Goal: Information Seeking & Learning: Learn about a topic

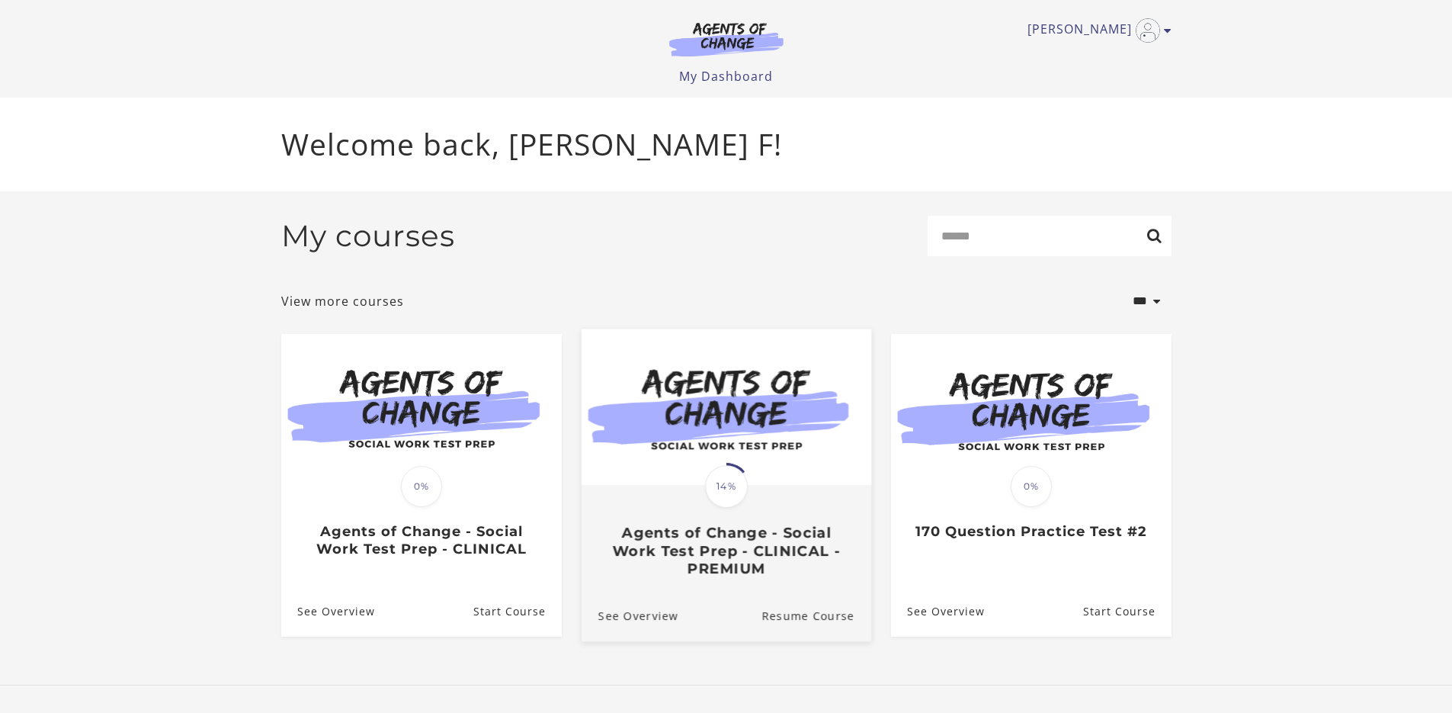
click at [732, 498] on span "14%" at bounding box center [726, 486] width 43 height 43
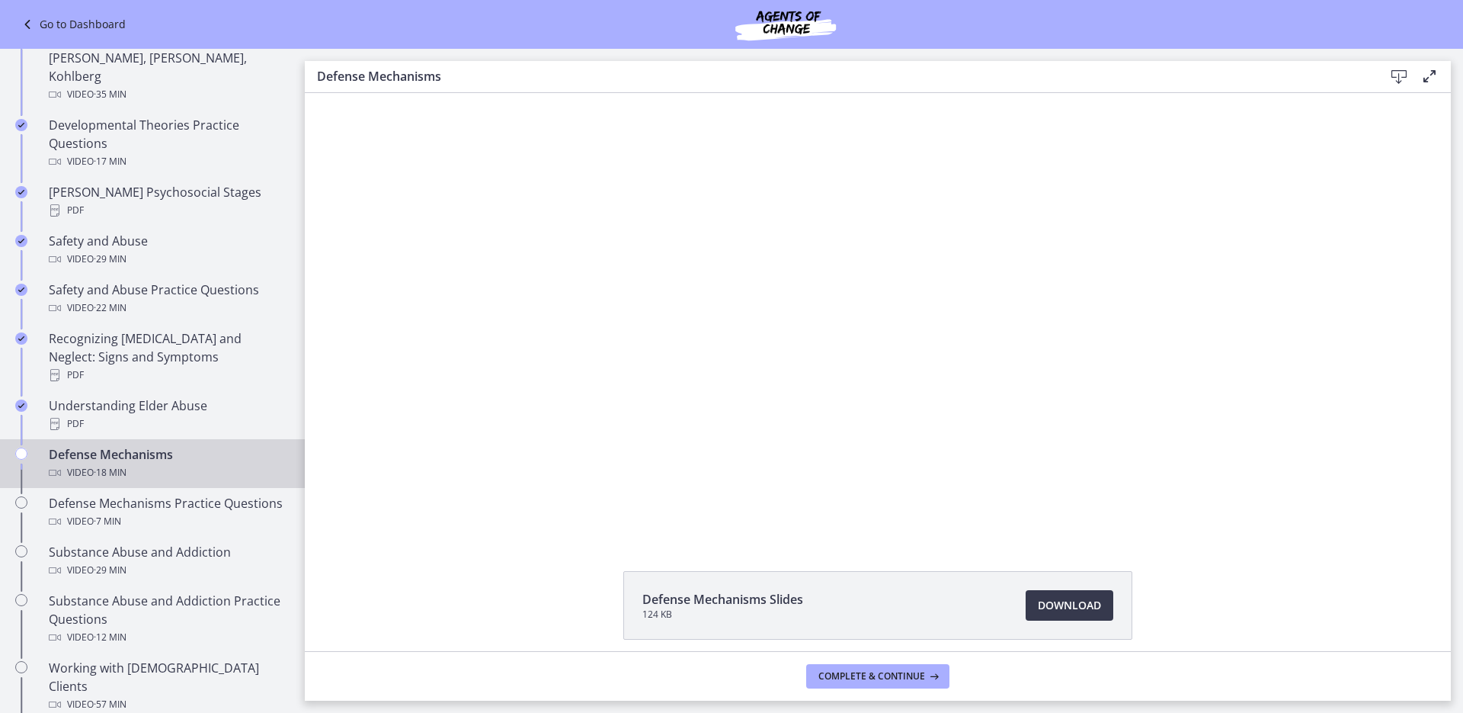
scroll to position [613, 0]
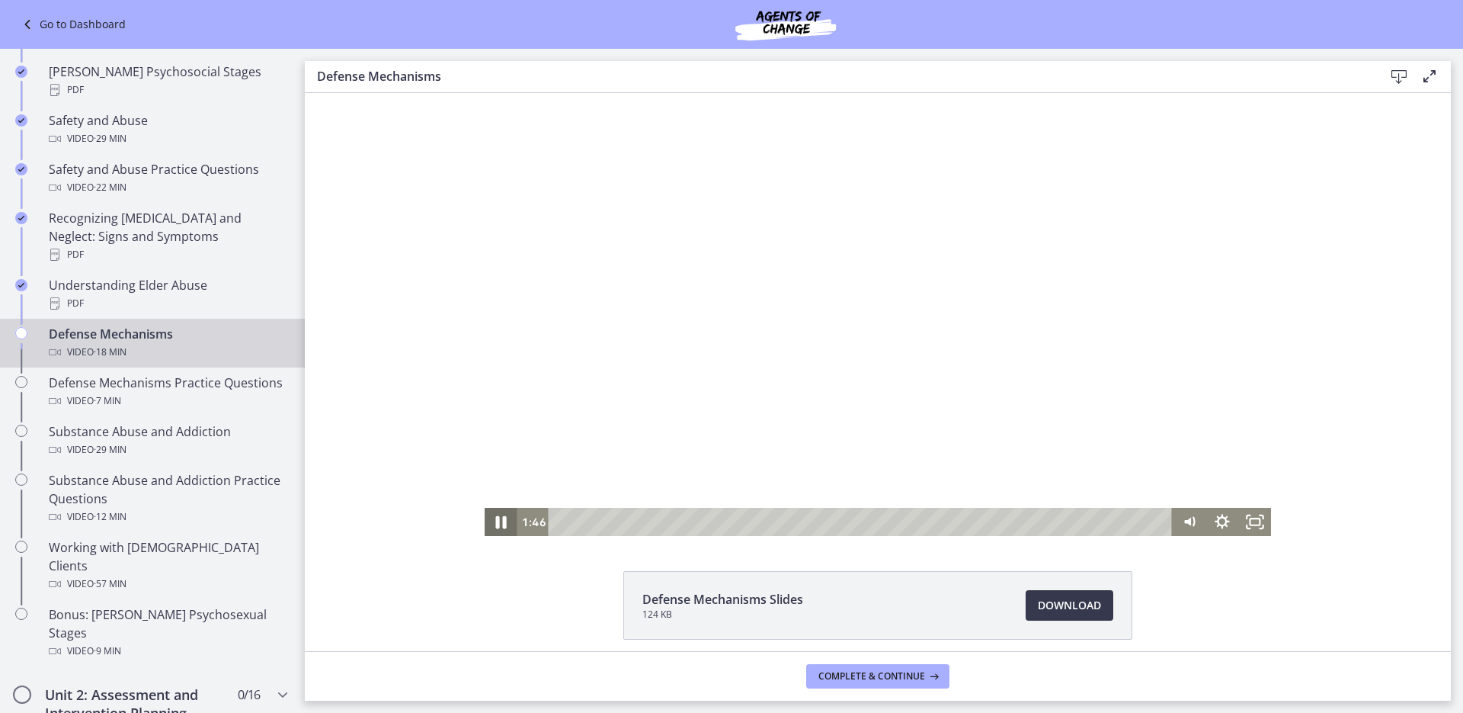
click at [492, 514] on icon "Pause" at bounding box center [501, 521] width 40 height 34
click at [499, 522] on icon "Play Video" at bounding box center [502, 521] width 8 height 11
click at [497, 525] on icon "Pause" at bounding box center [501, 522] width 9 height 11
click at [492, 525] on icon "Play Video" at bounding box center [502, 521] width 40 height 34
click at [496, 523] on icon "Pause" at bounding box center [501, 521] width 40 height 34
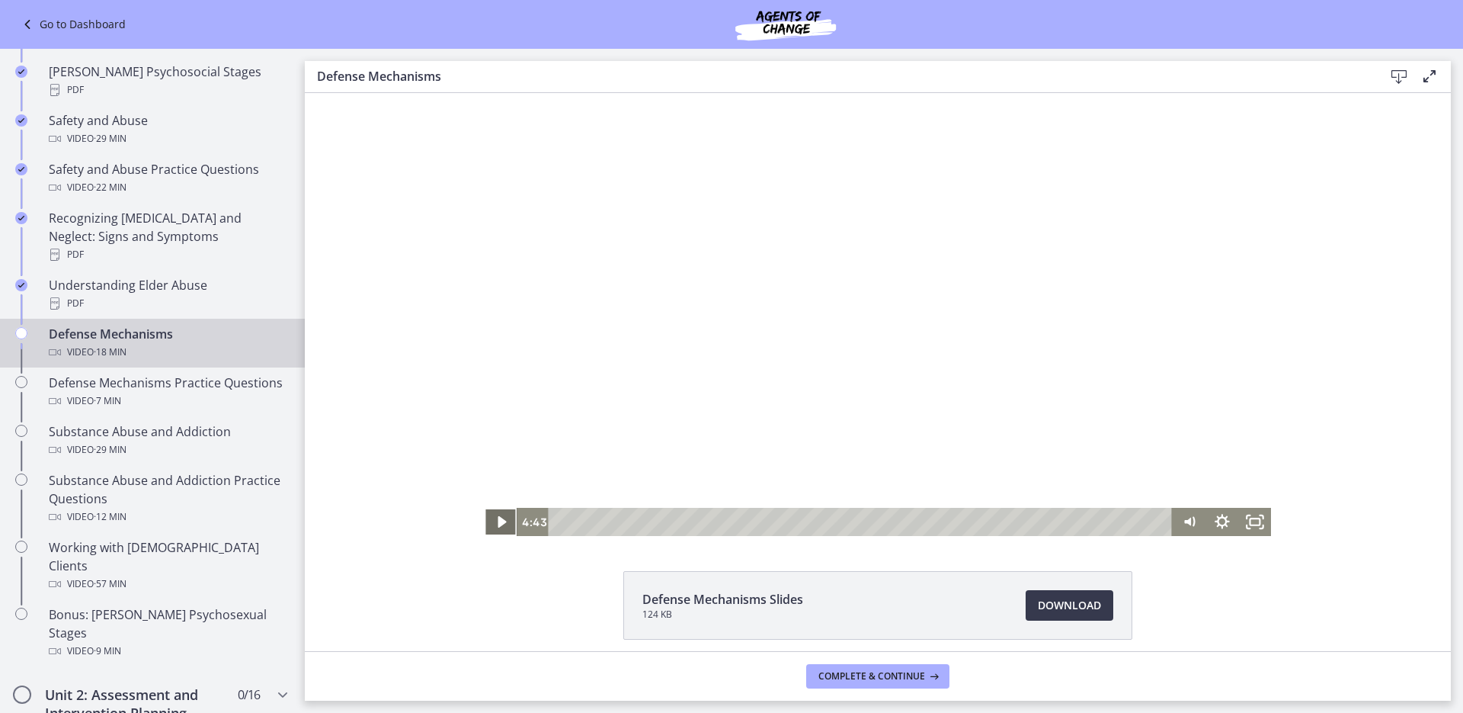
click at [498, 523] on icon "Play Video" at bounding box center [502, 521] width 8 height 11
click at [496, 523] on icon "Pause" at bounding box center [501, 522] width 33 height 28
click at [498, 523] on icon "Play Video" at bounding box center [503, 521] width 10 height 14
click at [496, 526] on icon "Pause" at bounding box center [501, 522] width 11 height 13
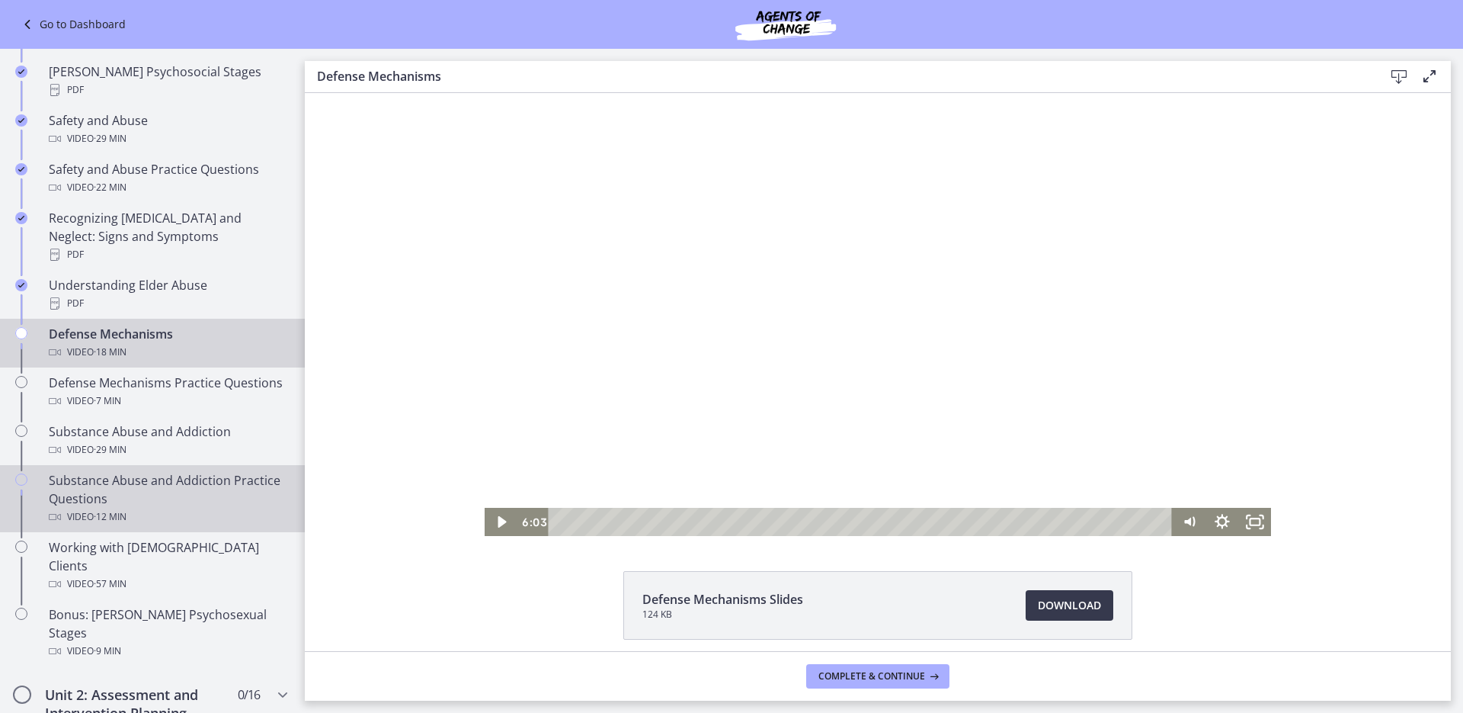
click at [235, 530] on link "Substance Abuse and Addiction Practice Questions Video · 12 min" at bounding box center [152, 498] width 305 height 67
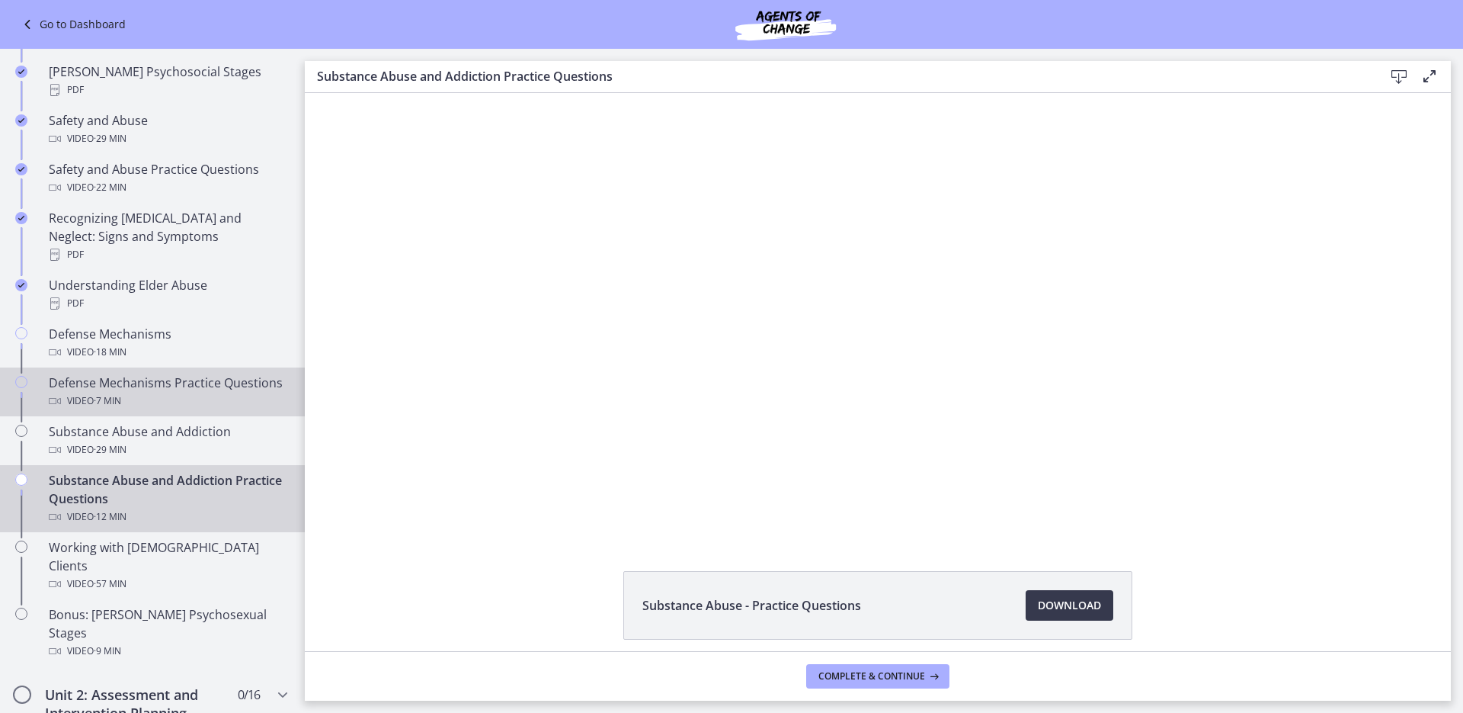
click at [85, 373] on div "Defense Mechanisms Practice Questions Video · 7 min" at bounding box center [168, 391] width 238 height 37
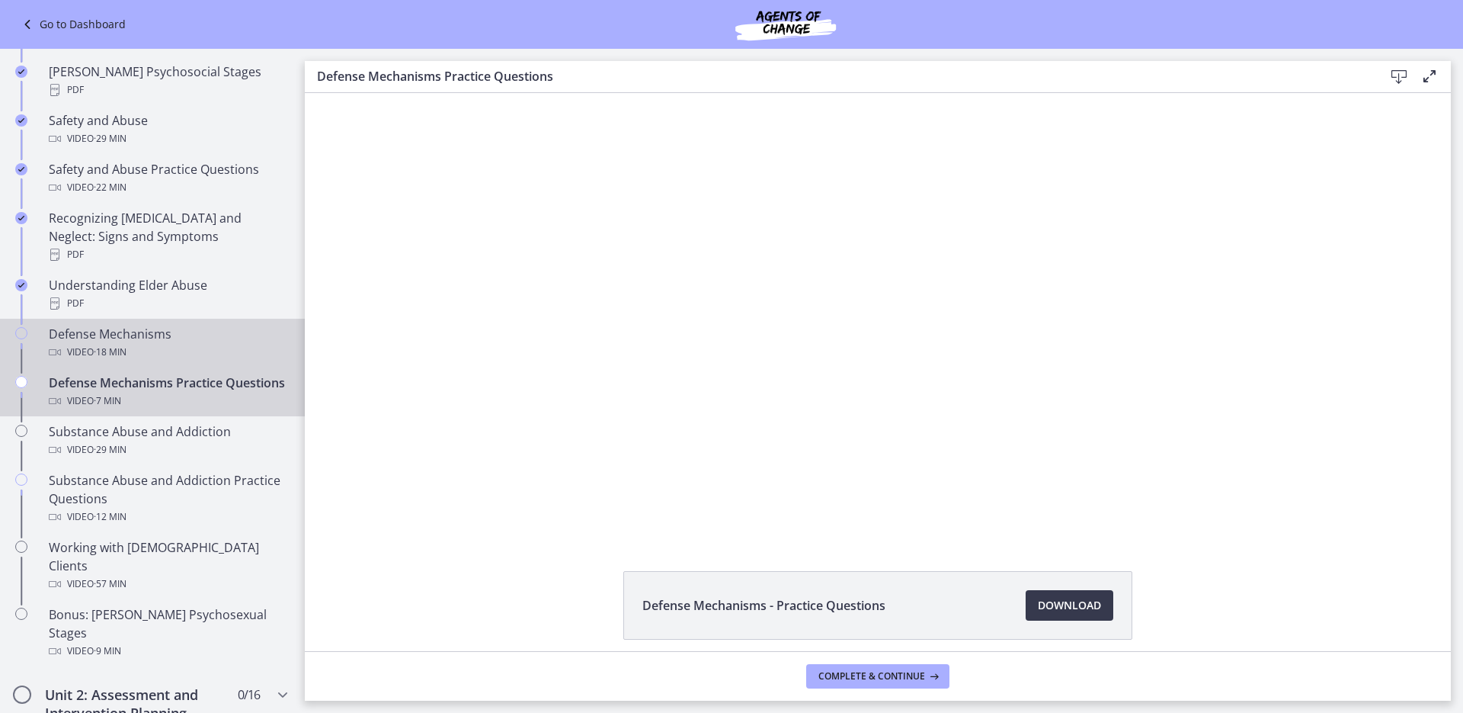
click at [92, 325] on div "Defense Mechanisms Video · 18 min" at bounding box center [168, 343] width 238 height 37
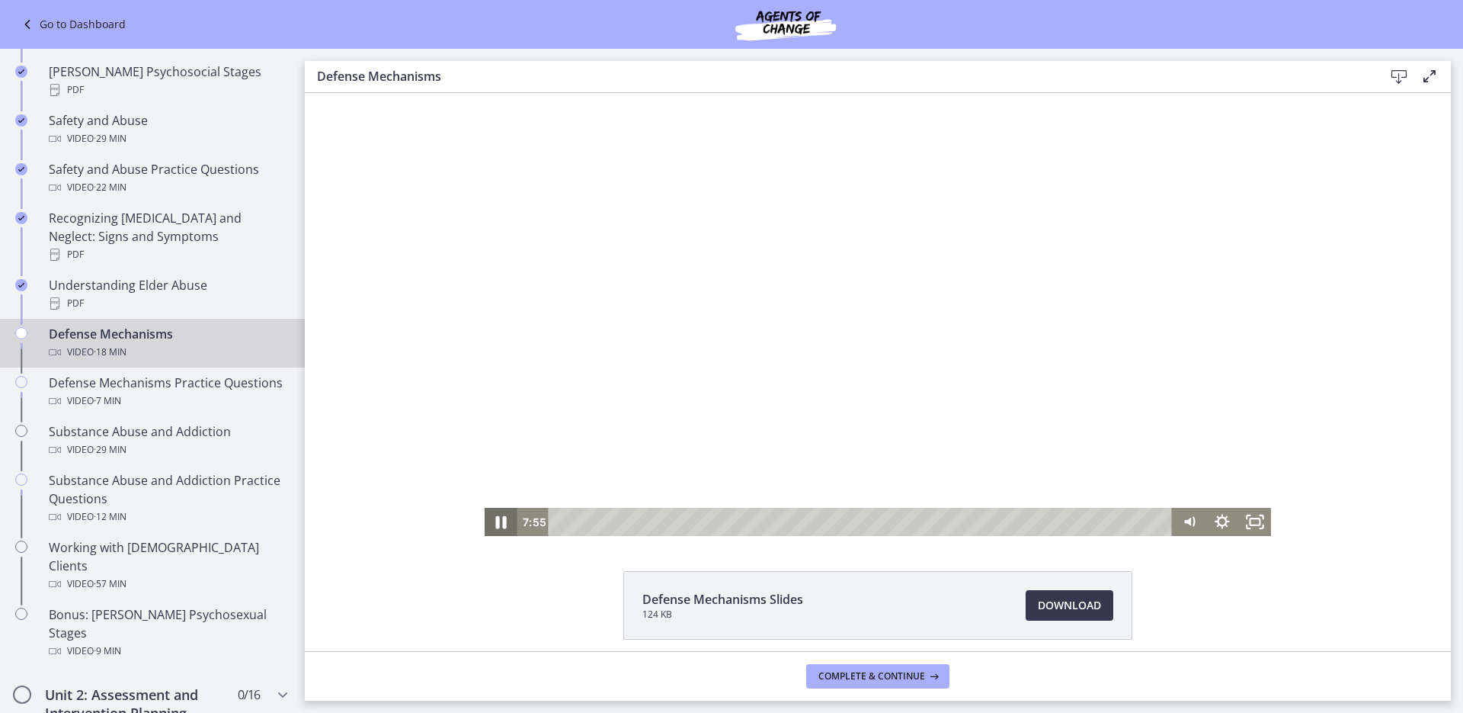
click at [498, 515] on icon "Pause" at bounding box center [501, 521] width 40 height 34
click at [492, 519] on icon "Play Video" at bounding box center [501, 522] width 33 height 28
click at [489, 514] on icon "Pause" at bounding box center [501, 521] width 40 height 34
click at [489, 514] on icon "Play Video" at bounding box center [502, 521] width 40 height 34
click at [495, 524] on icon "Pause" at bounding box center [501, 521] width 40 height 34
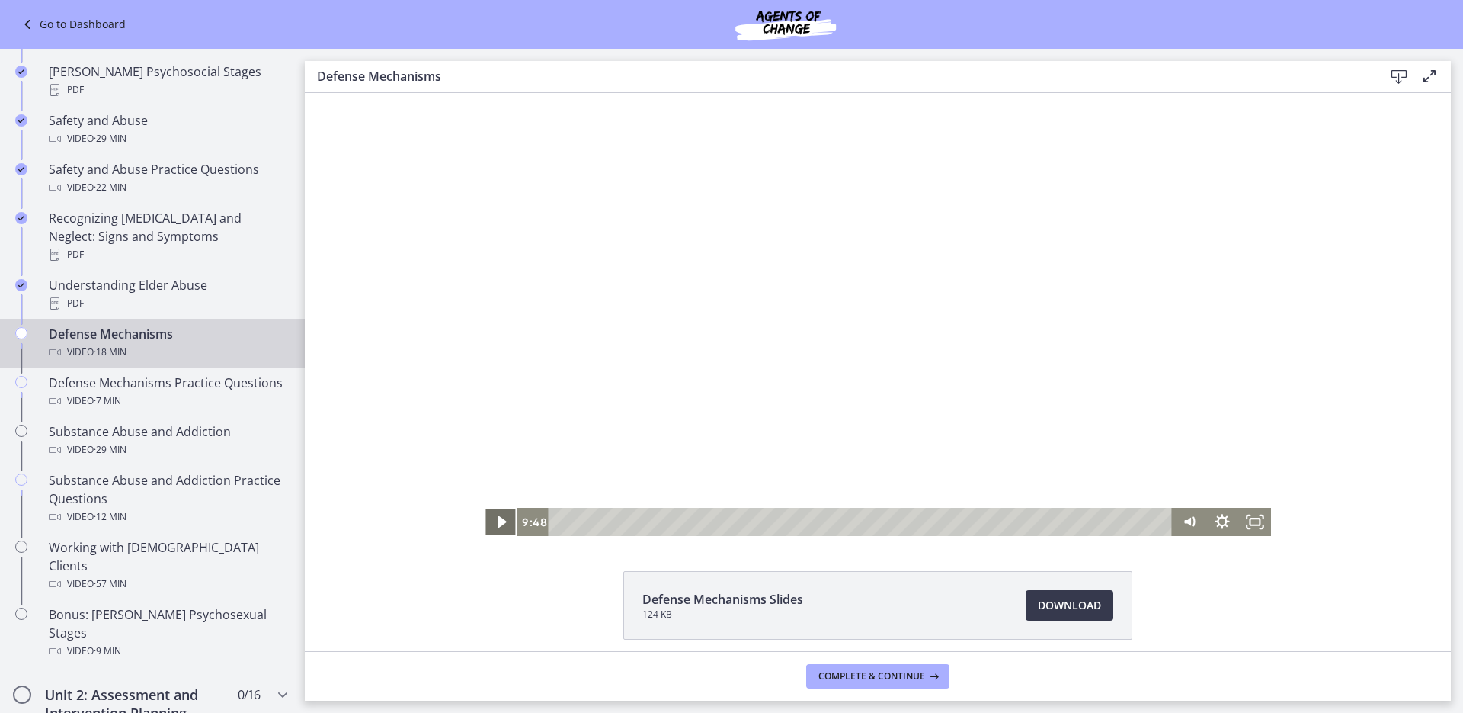
click at [498, 524] on icon "Play Video" at bounding box center [502, 521] width 8 height 11
click at [483, 524] on icon "Pause" at bounding box center [501, 521] width 40 height 34
click at [497, 517] on icon "Play Video" at bounding box center [501, 522] width 33 height 28
click at [497, 517] on icon "Pause" at bounding box center [501, 521] width 40 height 34
click at [492, 523] on icon "Play Video" at bounding box center [501, 522] width 33 height 28
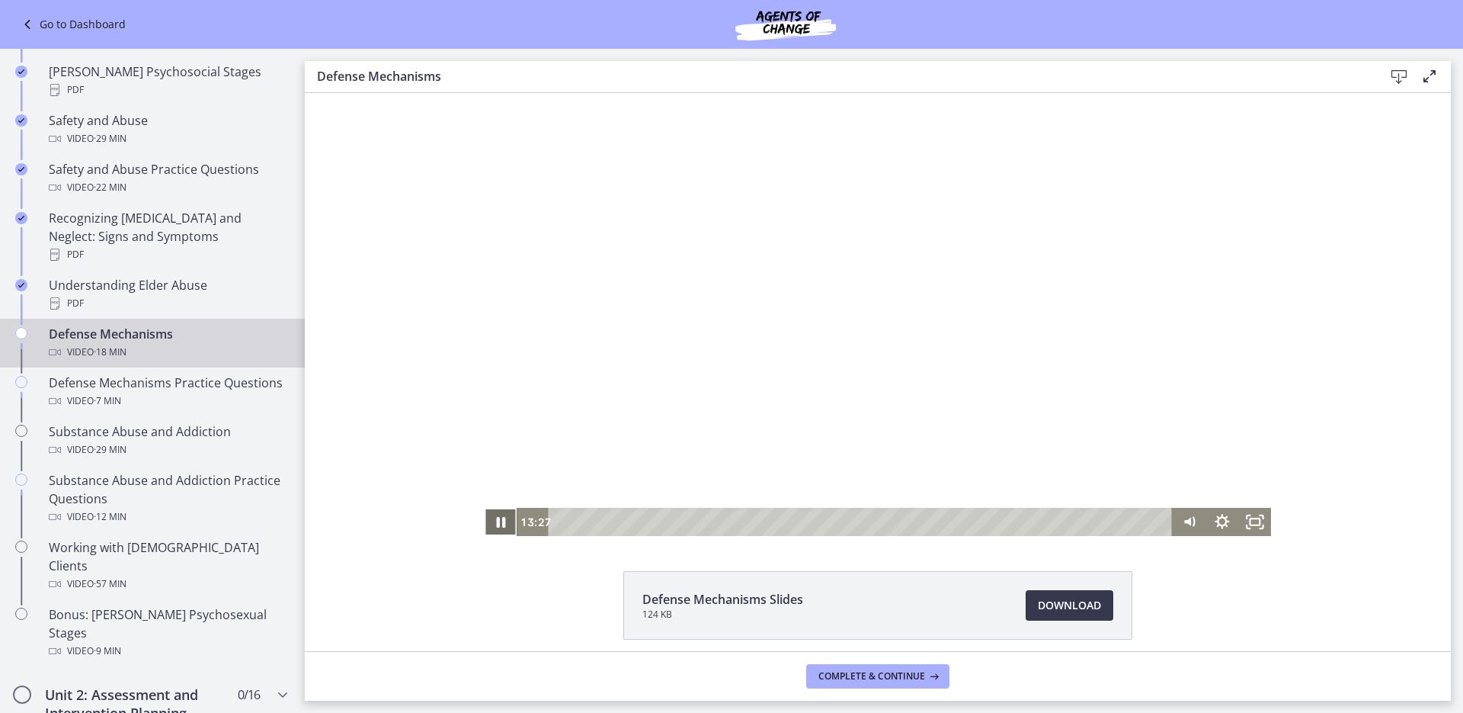
click at [490, 518] on icon "Pause" at bounding box center [501, 522] width 33 height 28
click at [498, 526] on icon "Play Video" at bounding box center [502, 521] width 8 height 11
click at [496, 522] on icon "Pause" at bounding box center [501, 521] width 40 height 34
click at [498, 522] on icon "Play Video" at bounding box center [502, 521] width 8 height 11
click at [496, 522] on icon "Pause" at bounding box center [501, 521] width 40 height 34
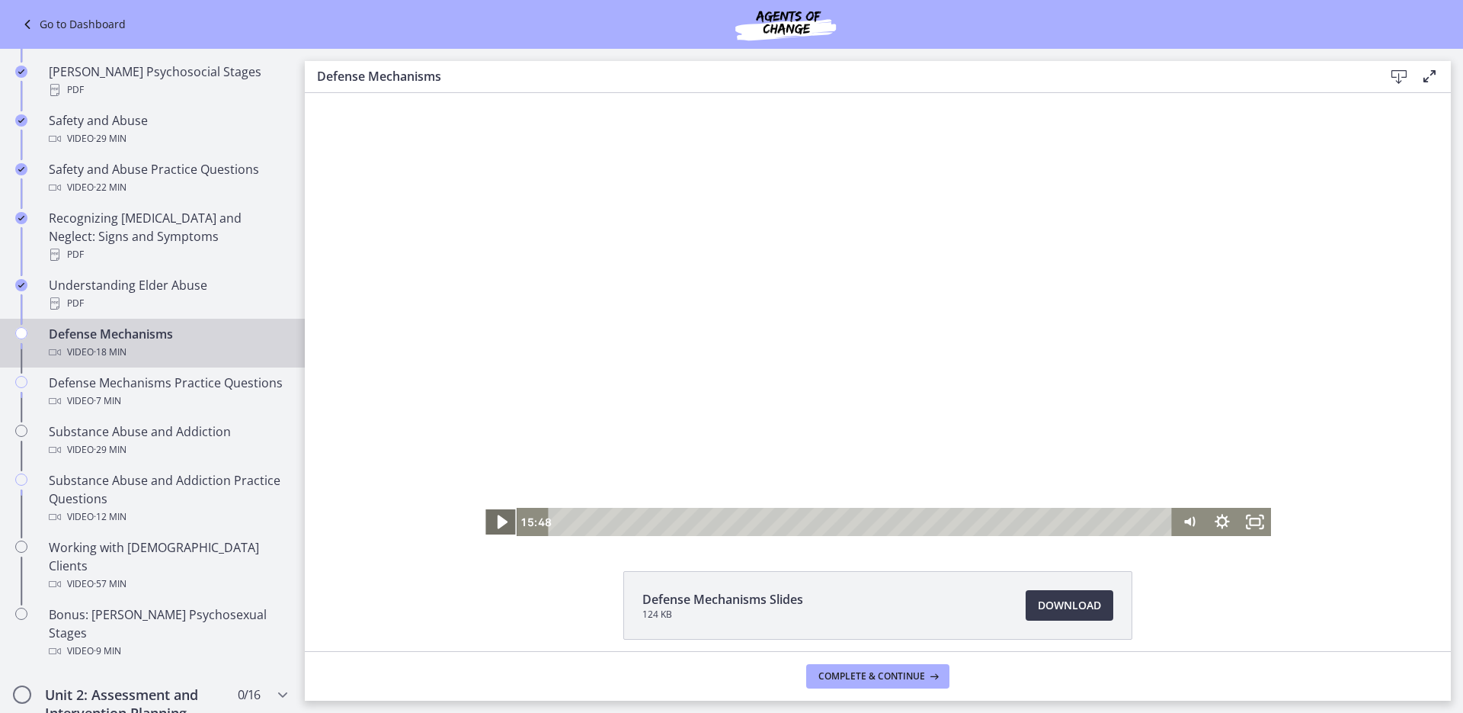
click at [498, 522] on icon "Play Video" at bounding box center [503, 521] width 10 height 14
click at [496, 522] on icon "Pause" at bounding box center [501, 521] width 40 height 34
click at [498, 522] on icon "Play Video" at bounding box center [502, 521] width 8 height 11
click at [1071, 607] on span "Download Opens in a new window" at bounding box center [1069, 605] width 63 height 18
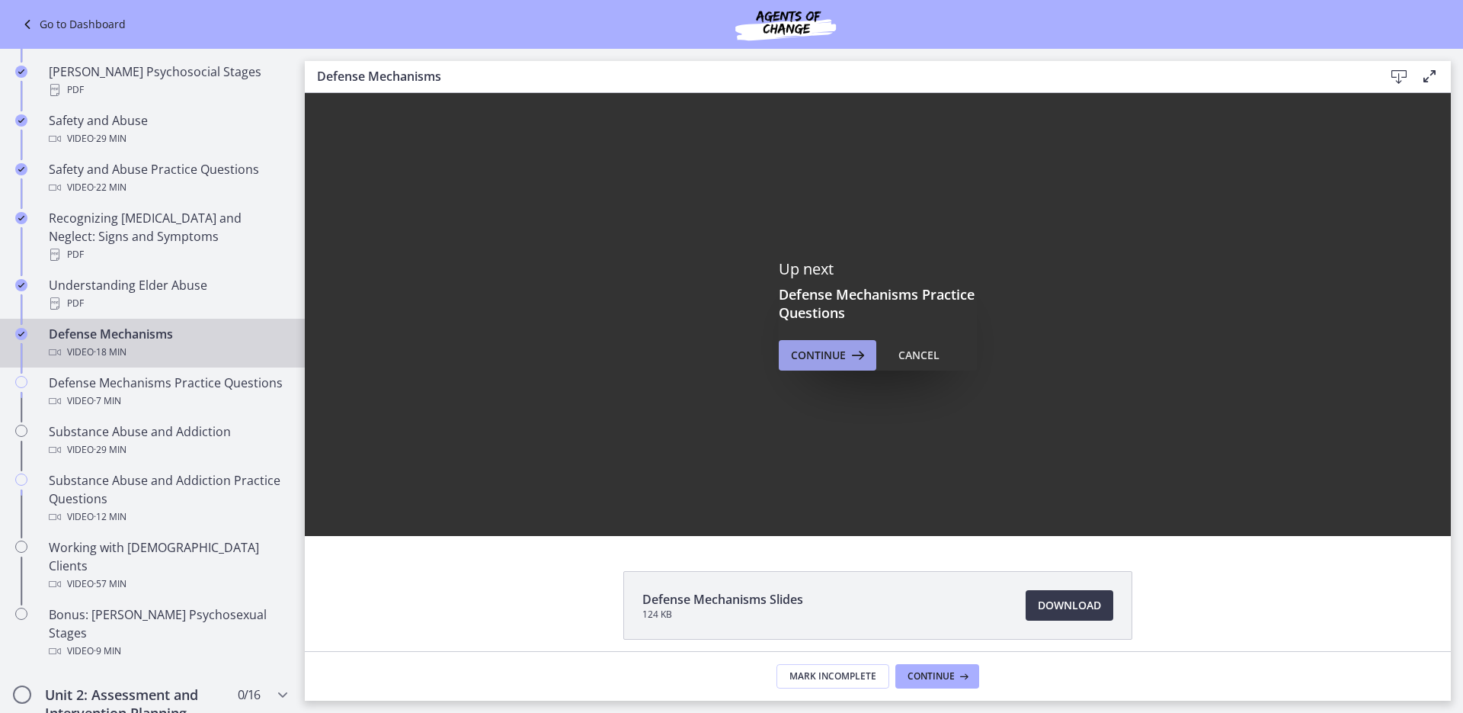
click at [838, 360] on span "Continue" at bounding box center [818, 355] width 55 height 18
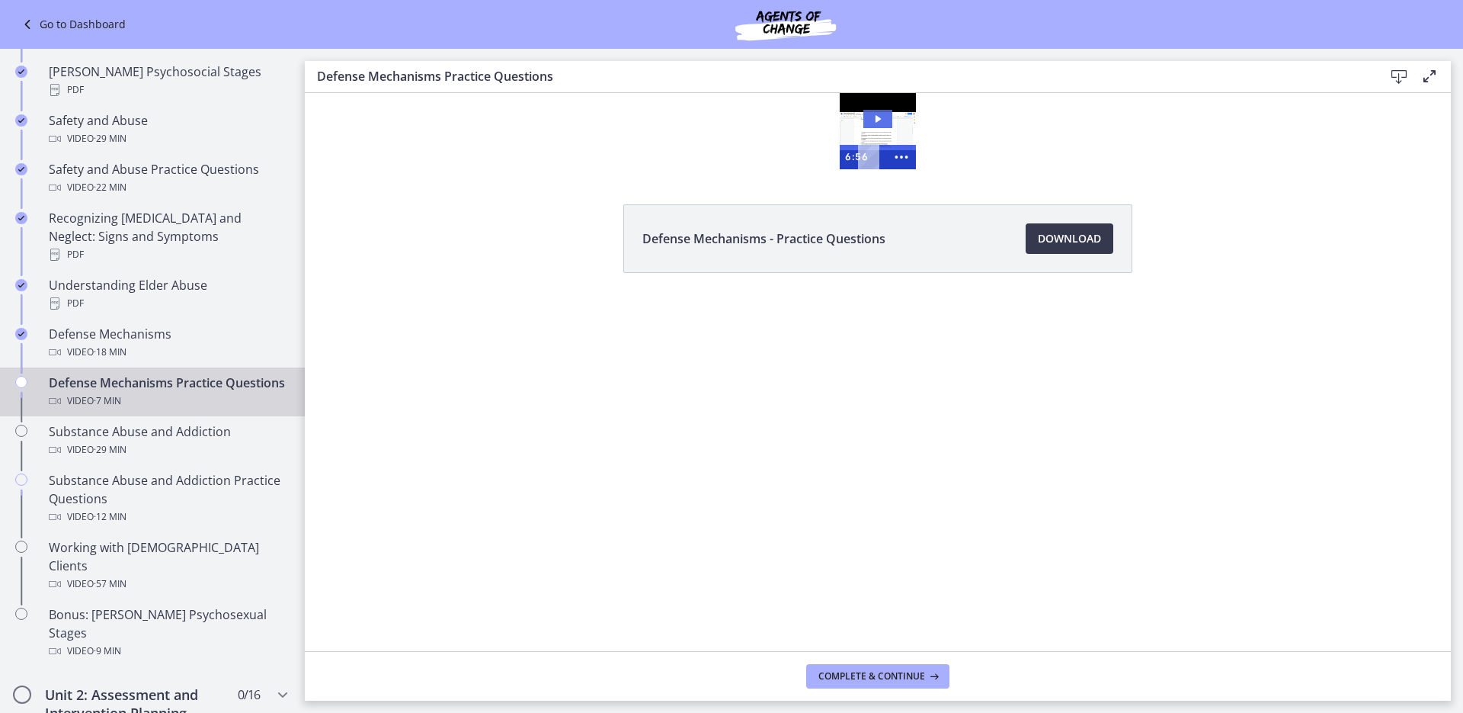
click at [876, 117] on icon "Play Video: cbe1sppt4o1cl02sibig.mp4" at bounding box center [877, 119] width 29 height 18
click at [876, 123] on div at bounding box center [878, 131] width 76 height 76
click at [146, 396] on div "Video · 7 min" at bounding box center [168, 401] width 238 height 18
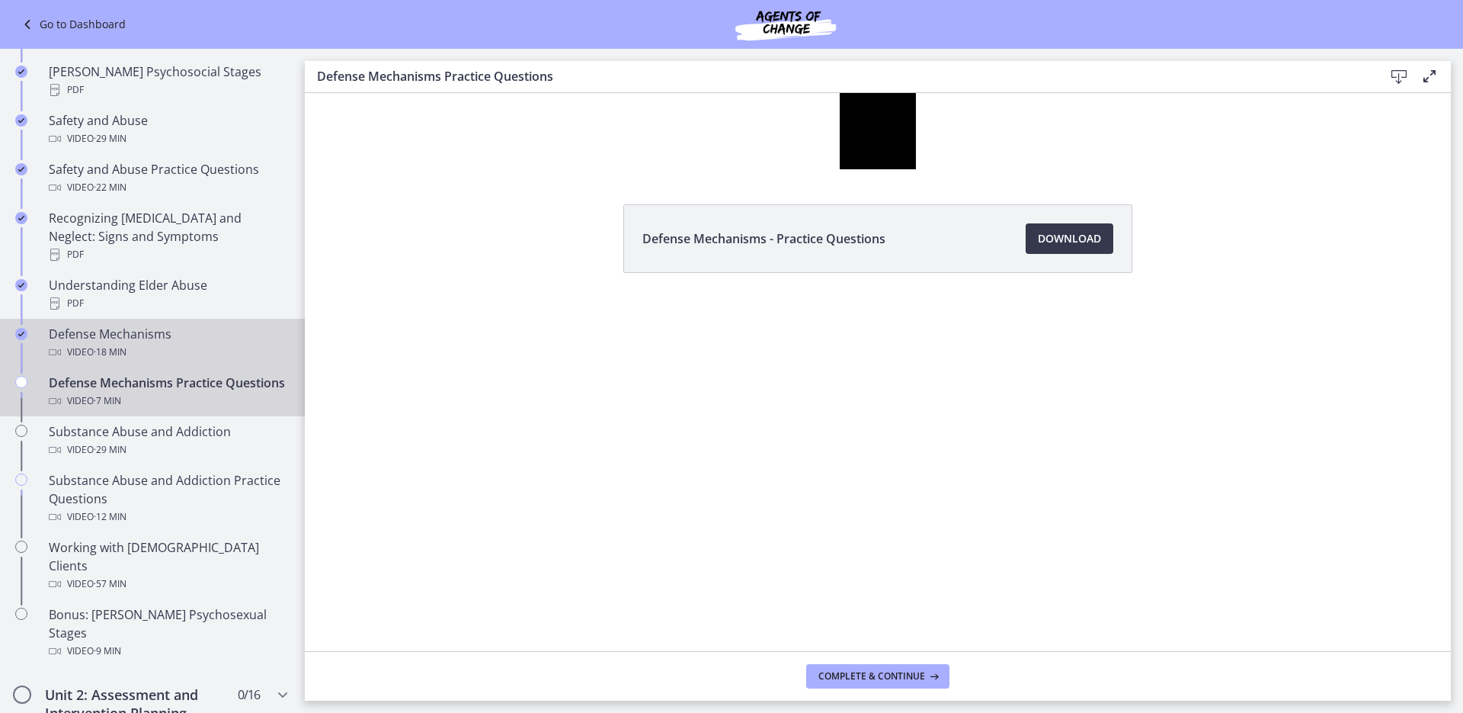
click at [115, 343] on span "· 18 min" at bounding box center [110, 352] width 33 height 18
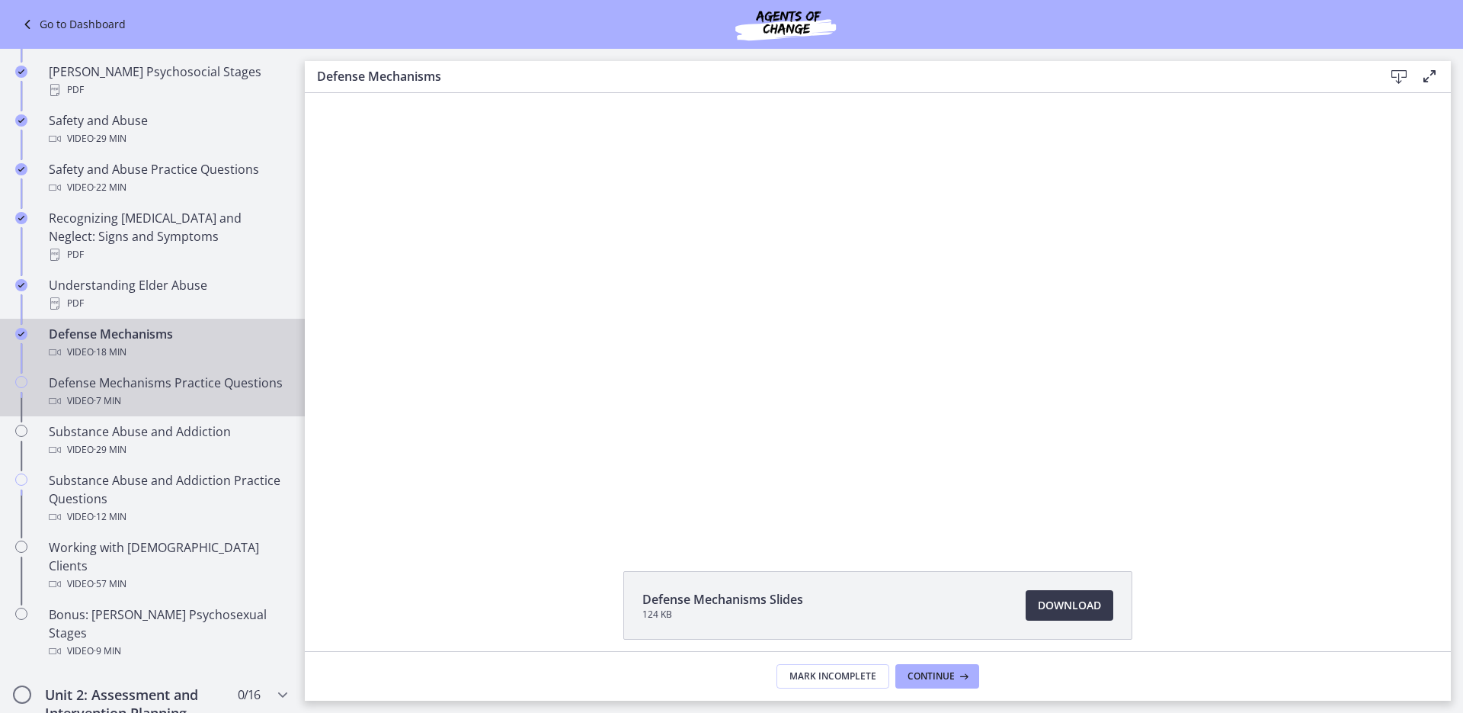
click at [114, 375] on div "Defense Mechanisms Practice Questions Video · 7 min" at bounding box center [168, 391] width 238 height 37
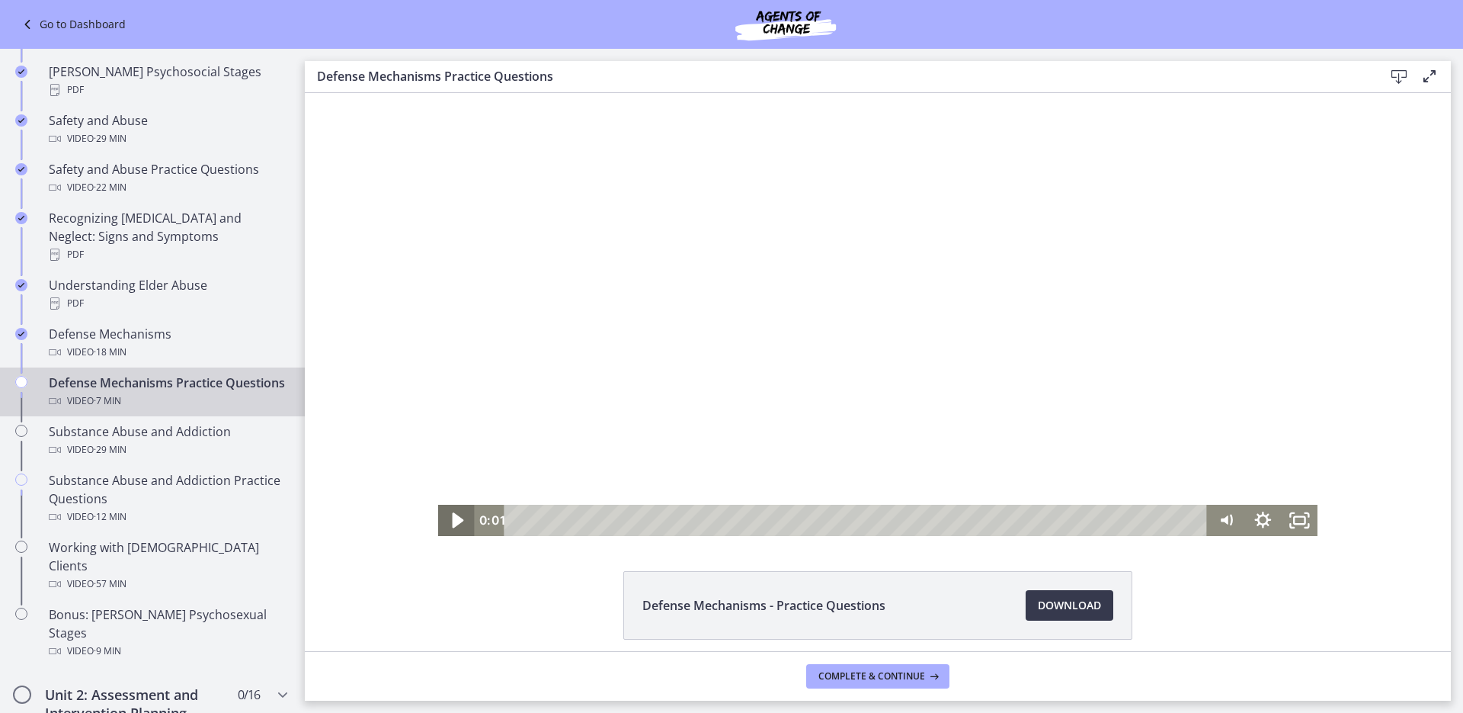
click at [456, 520] on icon "Play Video" at bounding box center [458, 519] width 11 height 15
click at [456, 520] on icon "Pause" at bounding box center [456, 519] width 44 height 37
click at [456, 520] on icon "Play Video" at bounding box center [457, 520] width 9 height 13
drag, startPoint x: 1273, startPoint y: 319, endPoint x: 1268, endPoint y: 307, distance: 13.3
click at [1268, 307] on div at bounding box center [878, 314] width 880 height 443
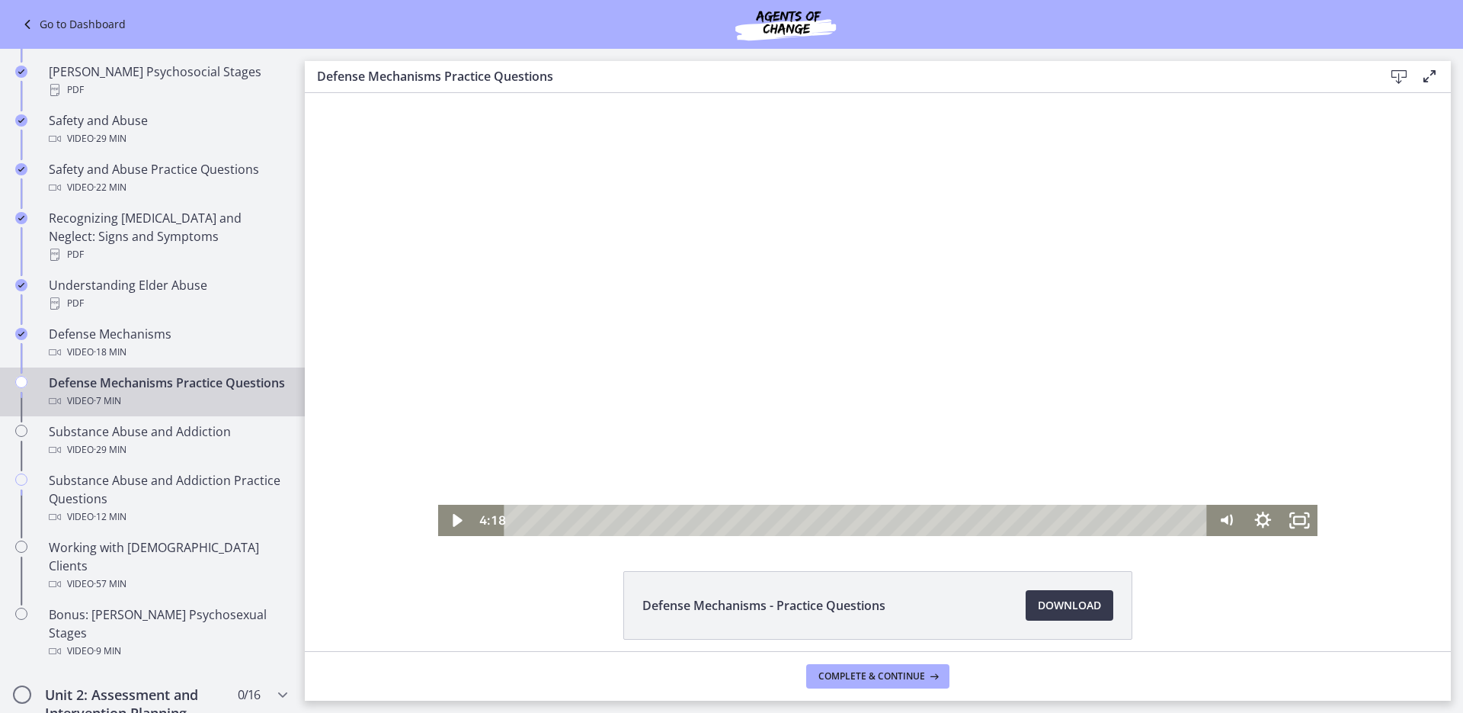
drag, startPoint x: 1273, startPoint y: 317, endPoint x: 1272, endPoint y: 302, distance: 15.3
click at [1272, 302] on div at bounding box center [878, 314] width 880 height 443
click at [914, 520] on div "4:06" at bounding box center [857, 519] width 681 height 31
drag, startPoint x: 914, startPoint y: 520, endPoint x: 900, endPoint y: 520, distance: 14.5
click at [900, 520] on div "Playbar" at bounding box center [905, 520] width 10 height 10
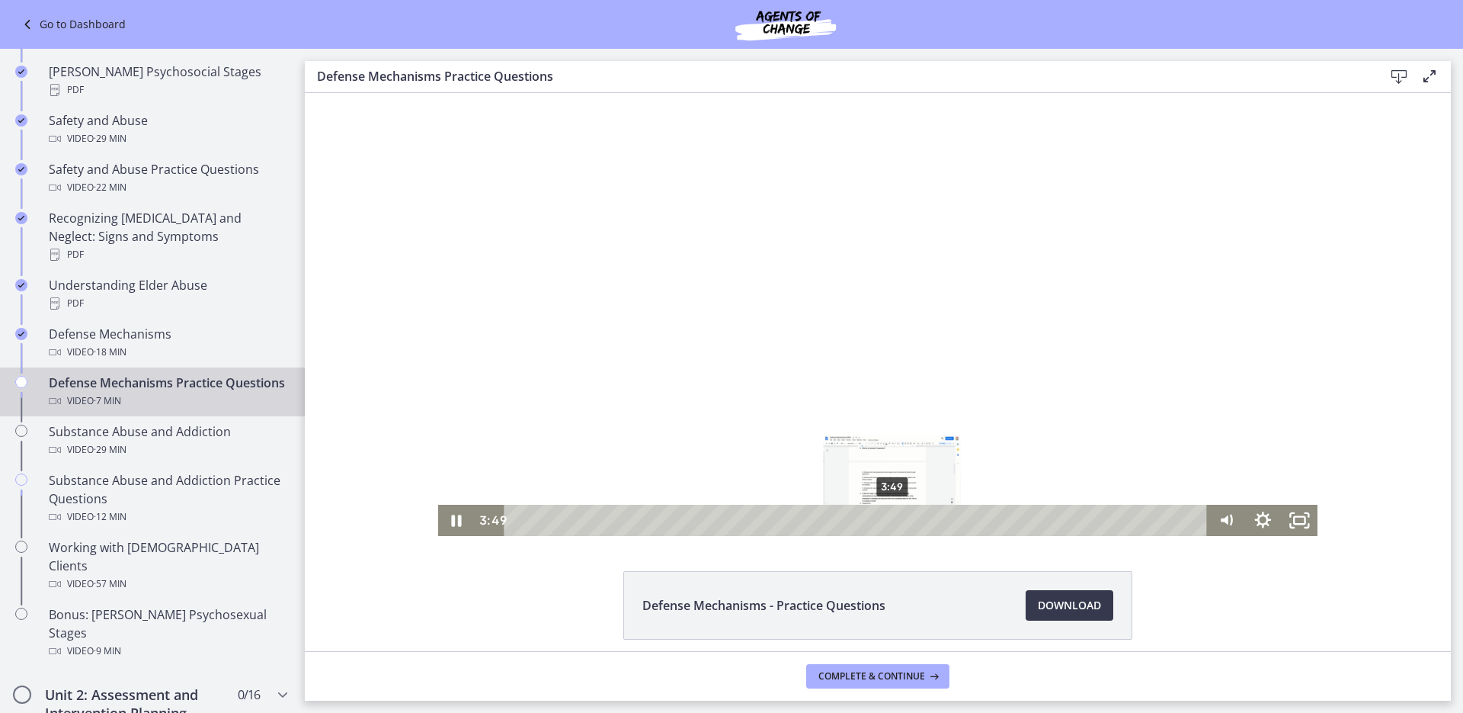
drag, startPoint x: 900, startPoint y: 520, endPoint x: 887, endPoint y: 520, distance: 13.0
click at [887, 520] on div "Playbar" at bounding box center [892, 520] width 10 height 10
click at [888, 520] on div "Playbar" at bounding box center [893, 520] width 10 height 10
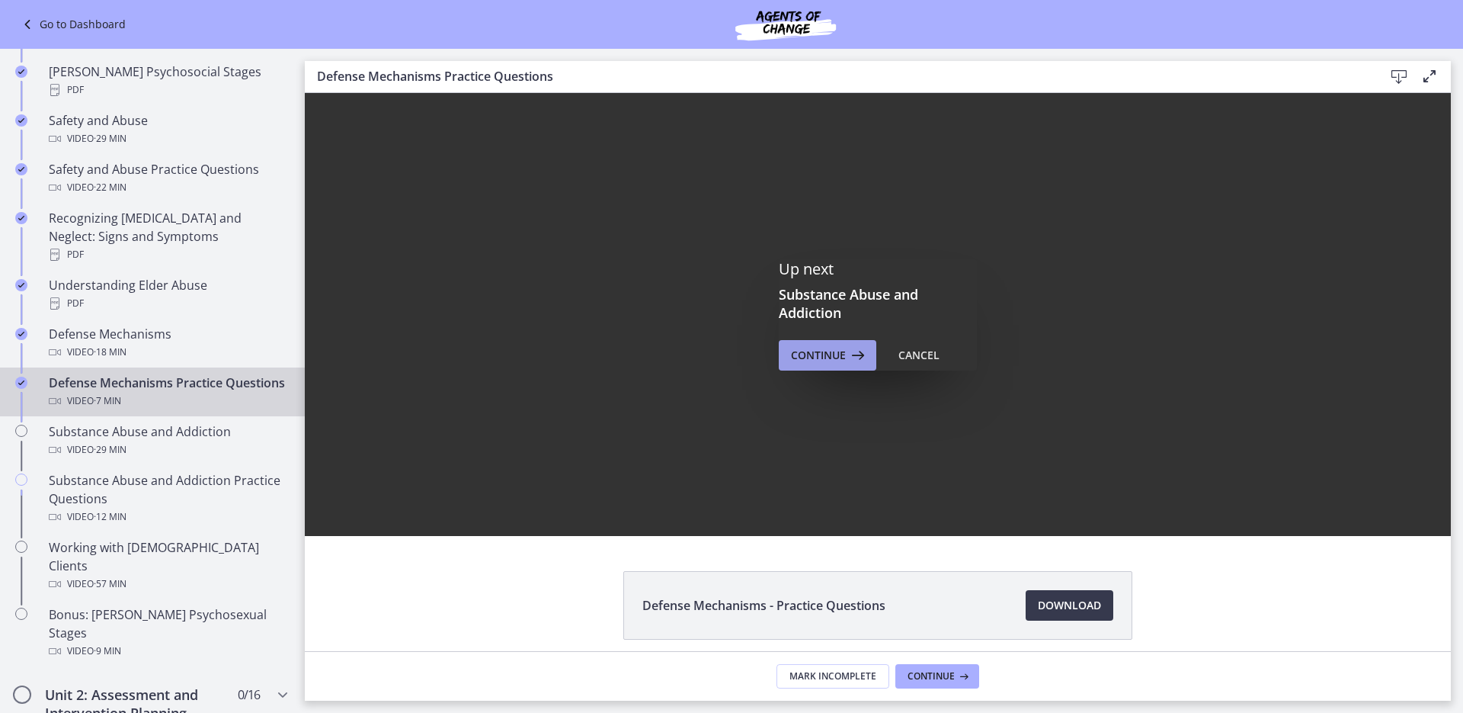
click at [846, 346] on icon at bounding box center [856, 355] width 21 height 18
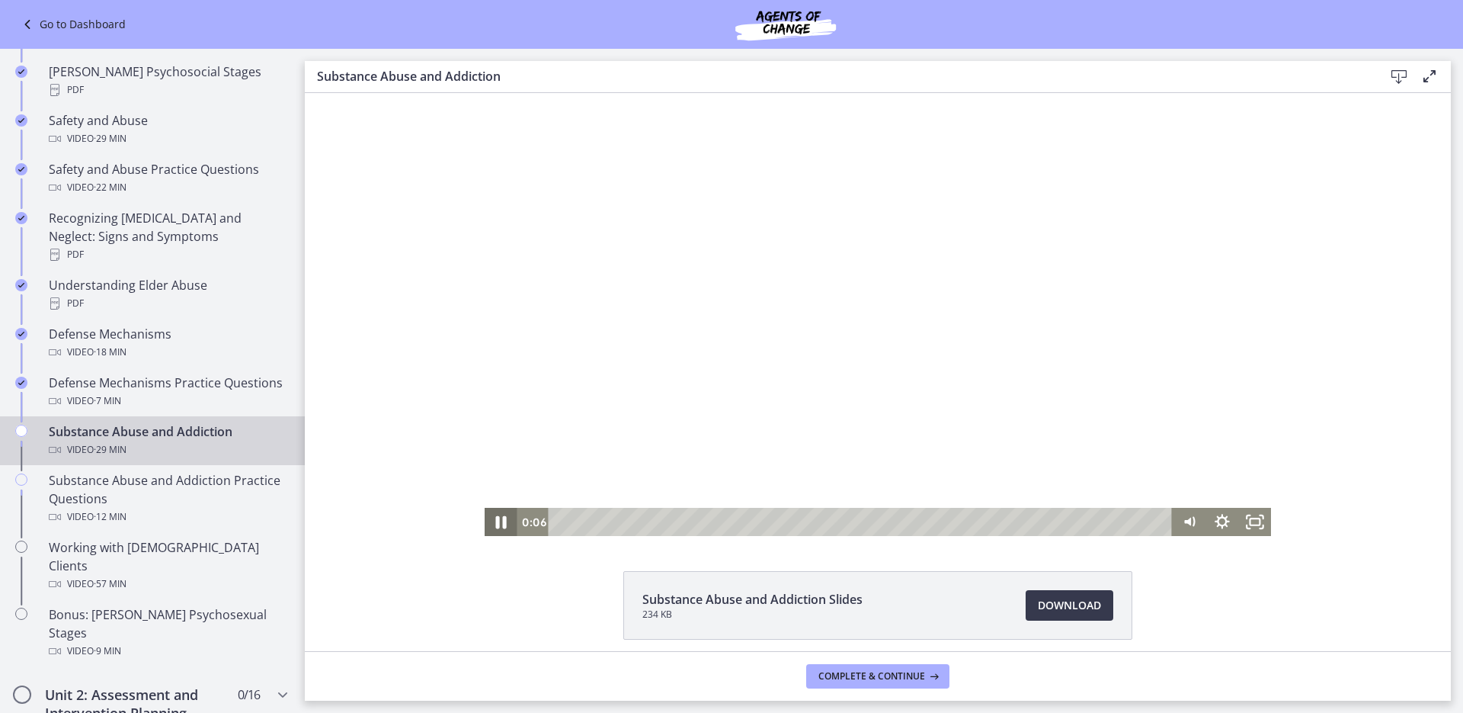
click at [497, 525] on icon "Pause" at bounding box center [501, 521] width 40 height 34
click at [497, 525] on icon "Play Video" at bounding box center [501, 522] width 33 height 28
click at [497, 525] on icon "Pause" at bounding box center [501, 521] width 40 height 34
click at [497, 525] on icon "Play Video" at bounding box center [502, 521] width 40 height 34
click at [507, 533] on icon "Pause" at bounding box center [501, 521] width 40 height 34
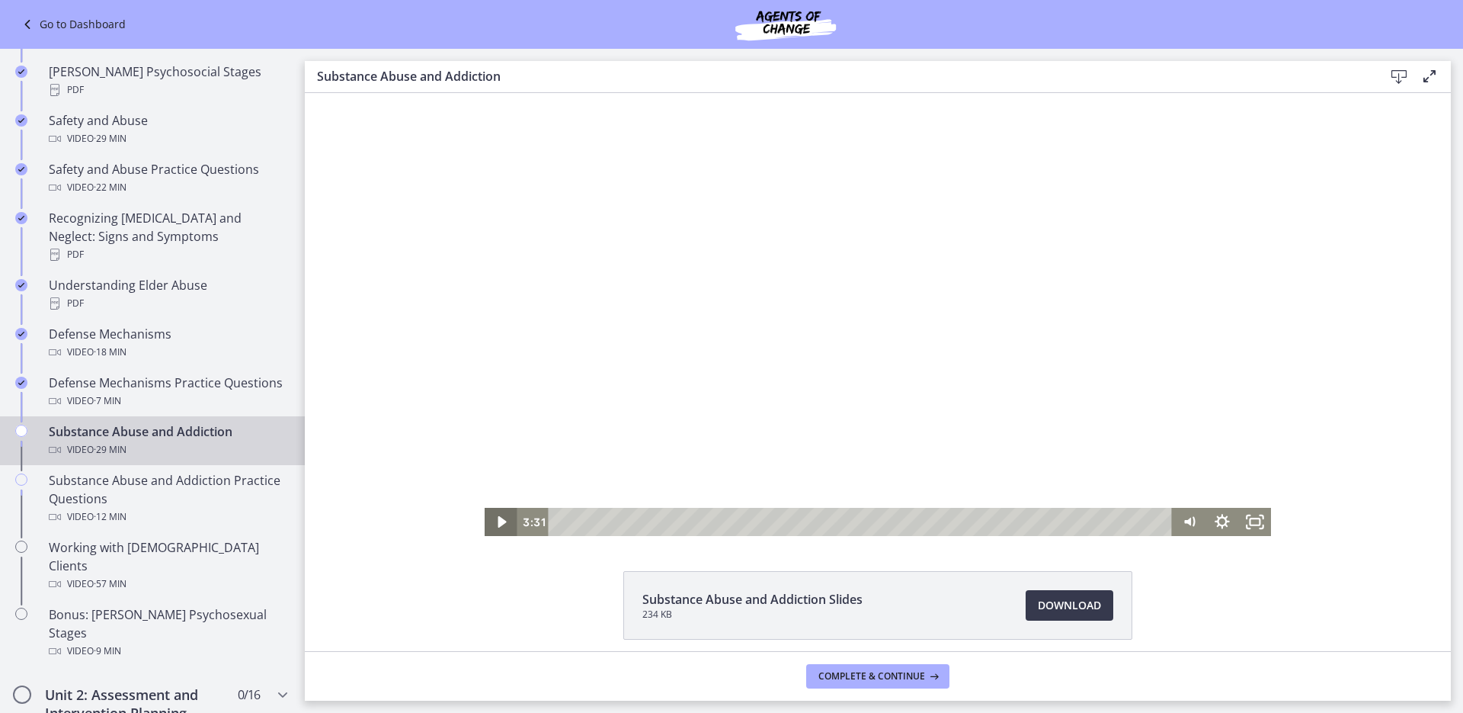
click at [501, 524] on icon "Play Video" at bounding box center [501, 522] width 33 height 28
click at [496, 524] on icon "Pause" at bounding box center [501, 522] width 11 height 13
click at [492, 520] on icon "Play Video" at bounding box center [501, 522] width 33 height 28
click at [496, 520] on icon "Pause" at bounding box center [501, 521] width 40 height 34
click at [489, 529] on icon "Play Video" at bounding box center [502, 521] width 40 height 34
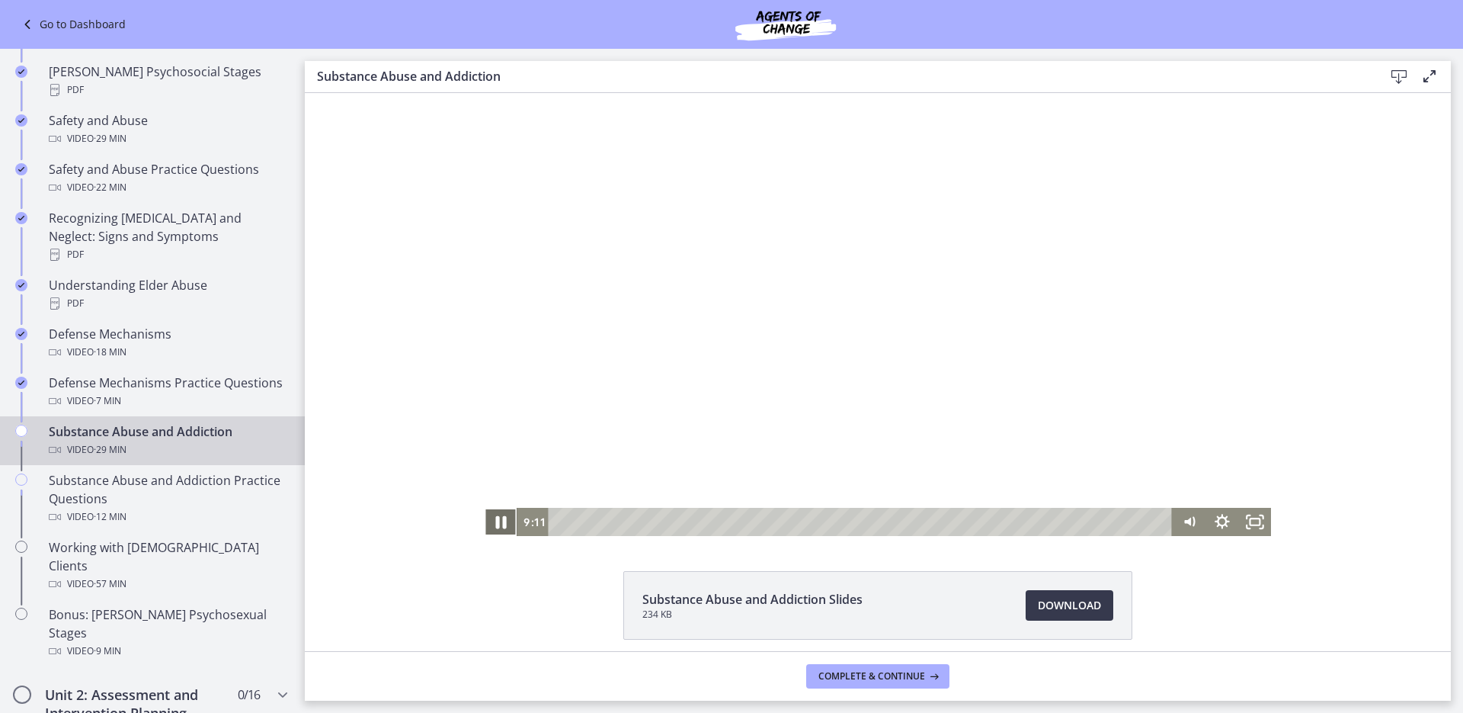
click at [491, 524] on icon "Pause" at bounding box center [501, 521] width 40 height 34
click at [491, 524] on icon "Play Video" at bounding box center [502, 521] width 40 height 34
click at [491, 524] on icon "Pause" at bounding box center [501, 522] width 33 height 28
click at [491, 524] on icon "Play Video" at bounding box center [502, 521] width 40 height 34
click at [487, 523] on icon "Pause" at bounding box center [501, 522] width 33 height 28
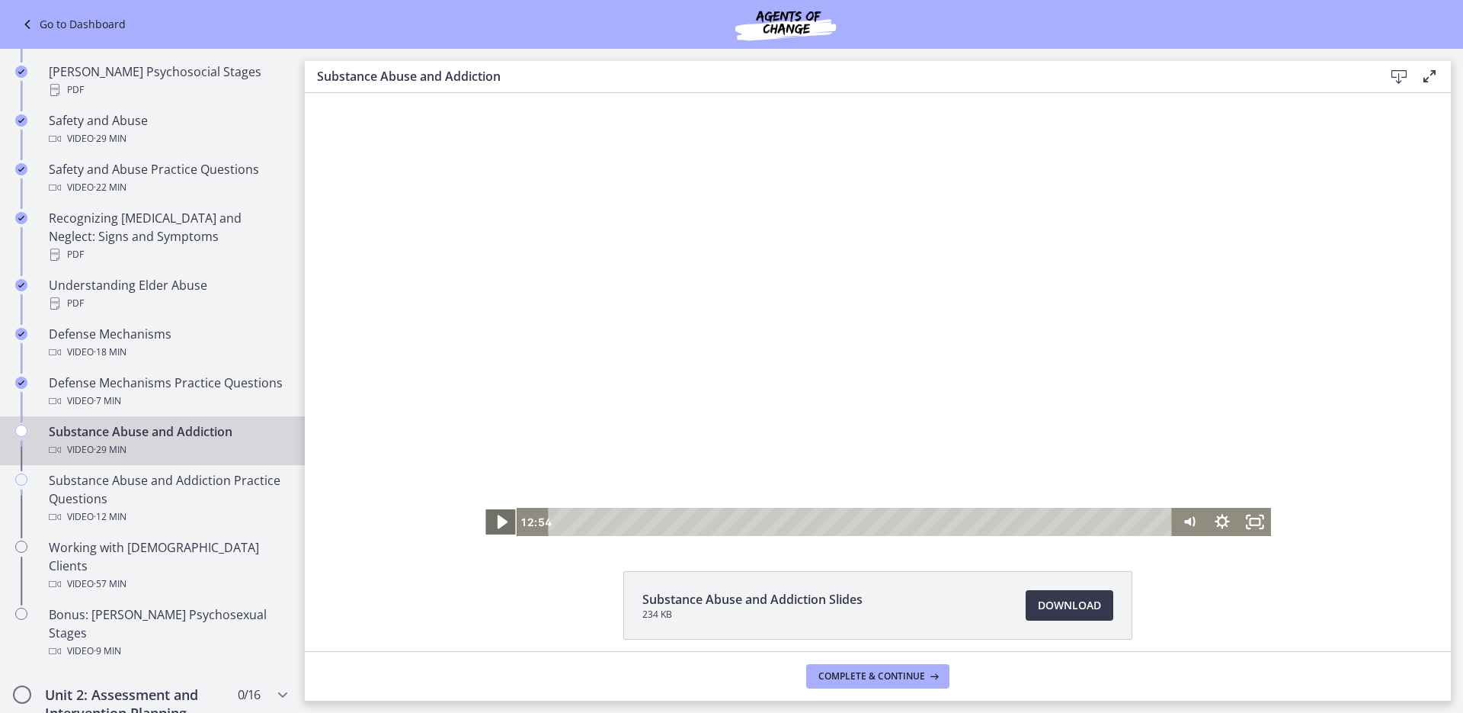
click at [487, 523] on icon "Play Video" at bounding box center [502, 521] width 40 height 34
drag, startPoint x: 855, startPoint y: 518, endPoint x: 844, endPoint y: 520, distance: 11.5
click at [845, 520] on div "Playbar" at bounding box center [849, 521] width 9 height 9
